Goal: Task Accomplishment & Management: Manage account settings

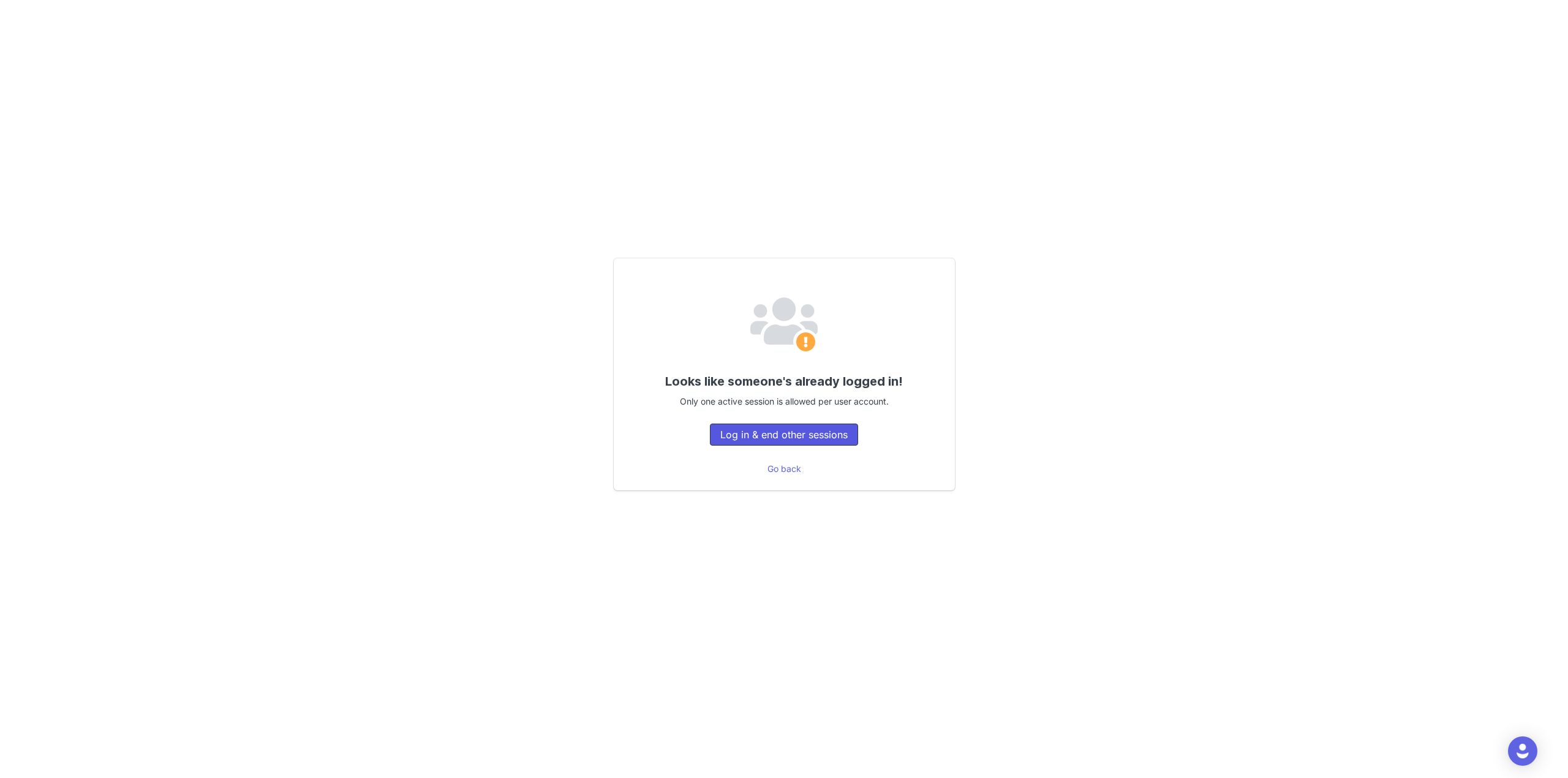
click at [793, 435] on button "Log in & end other sessions" at bounding box center [783, 435] width 148 height 22
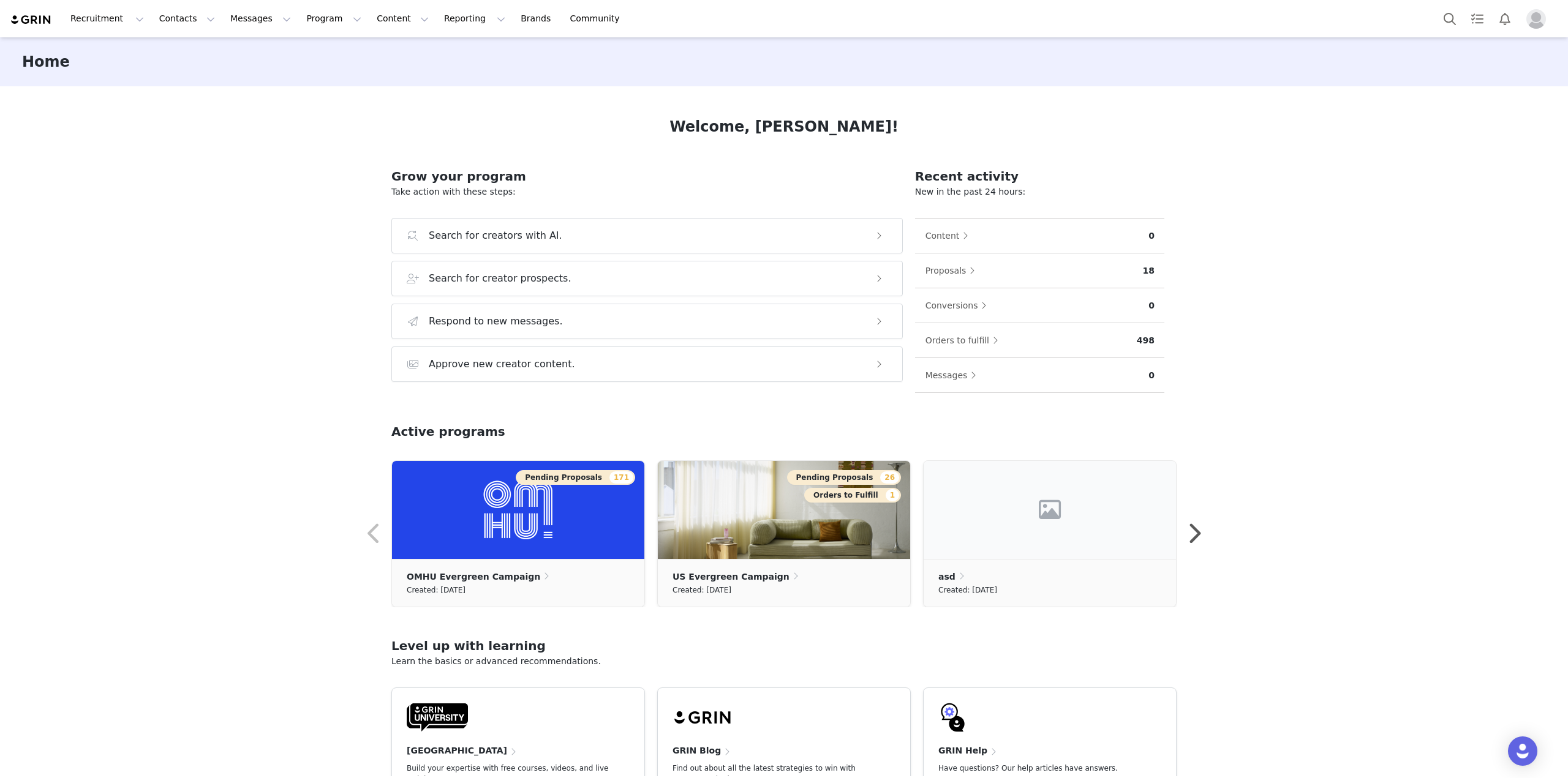
click at [1531, 14] on img "Profile" at bounding box center [1536, 18] width 19 height 19
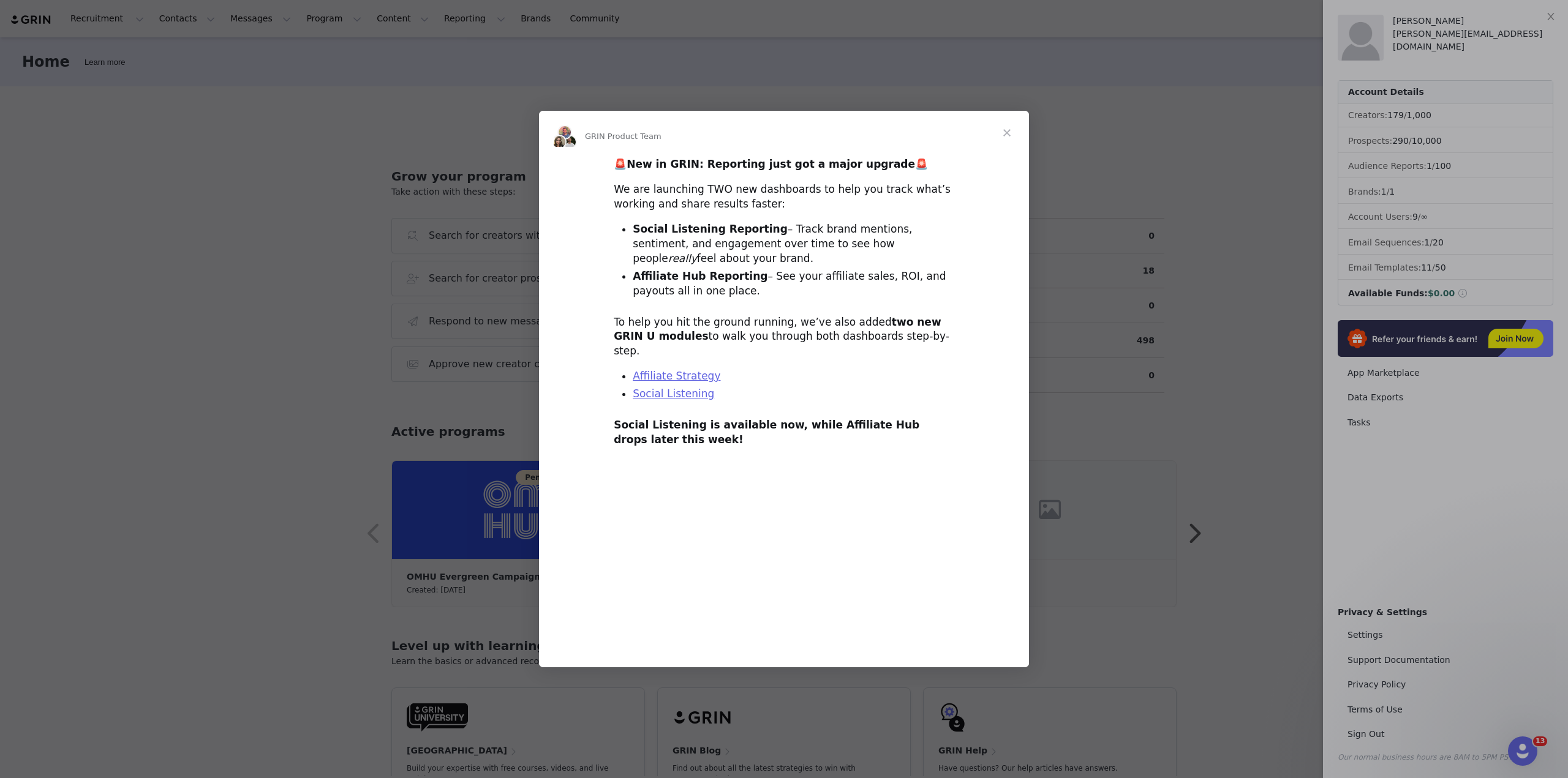
click at [1010, 142] on span "Close" at bounding box center [1007, 133] width 44 height 44
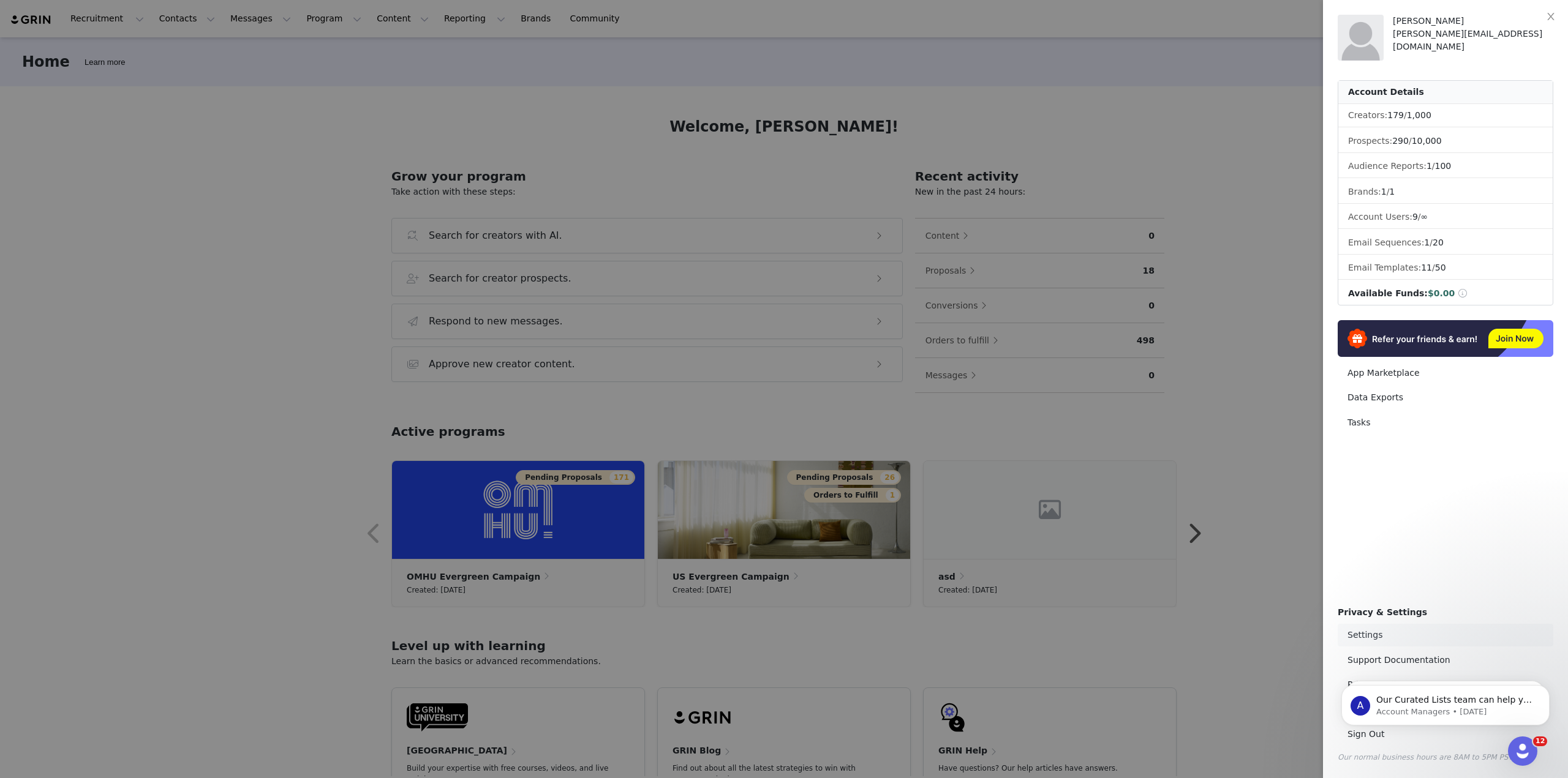
click at [1367, 639] on link "Settings" at bounding box center [1445, 635] width 216 height 23
select select "Europe/[GEOGRAPHIC_DATA]"
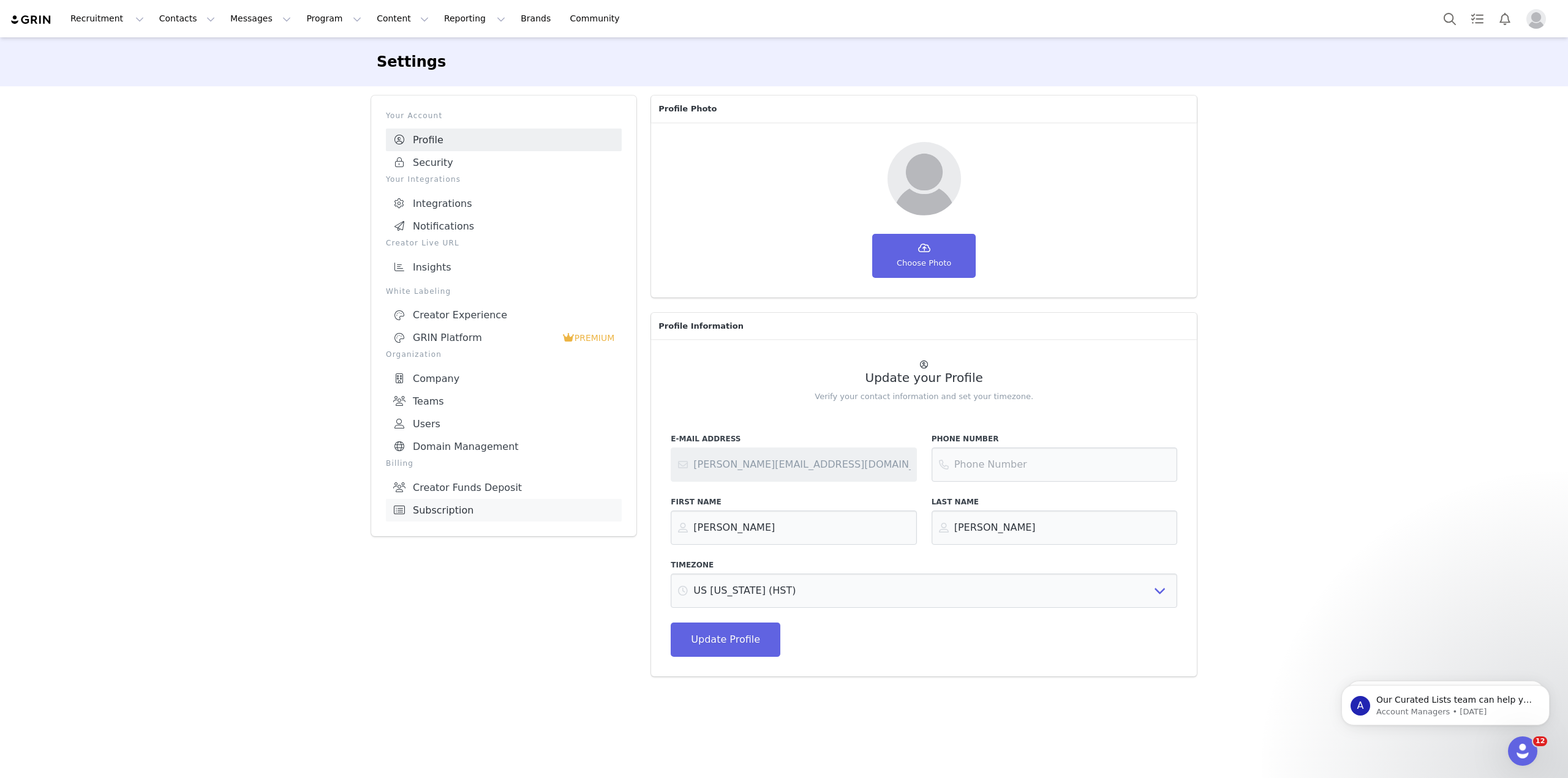
click at [515, 506] on link "Subscription" at bounding box center [503, 510] width 236 height 23
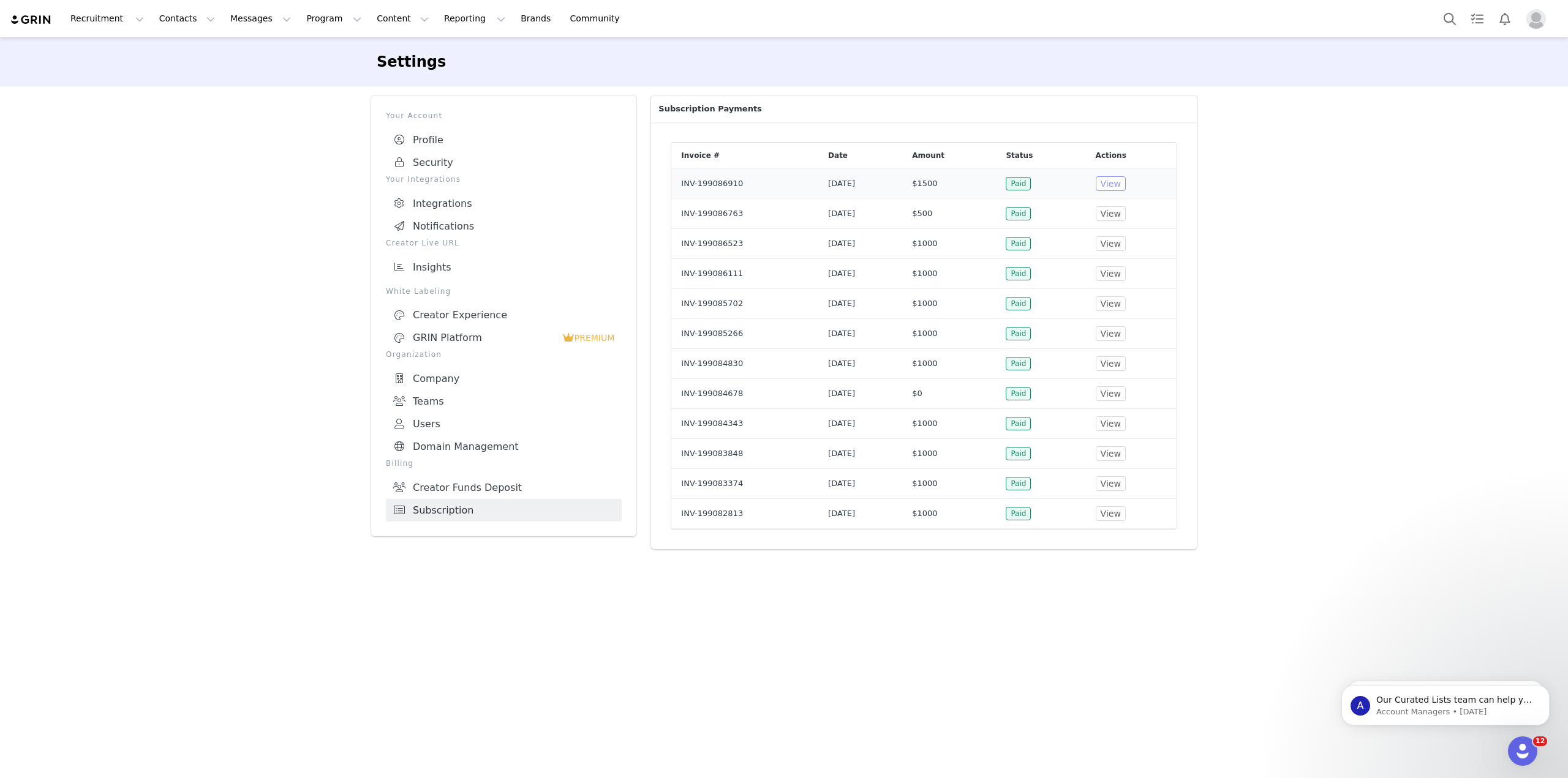
click at [1114, 178] on button "View" at bounding box center [1111, 183] width 30 height 15
